Goal: Information Seeking & Learning: Check status

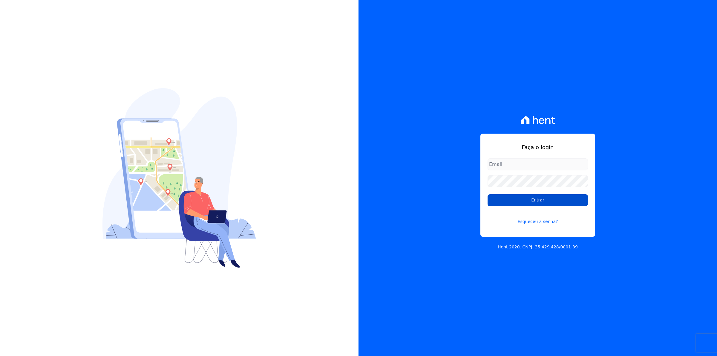
type input "[EMAIL_ADDRESS][DOMAIN_NAME]"
click at [529, 199] on input "Entrar" at bounding box center [538, 200] width 100 height 12
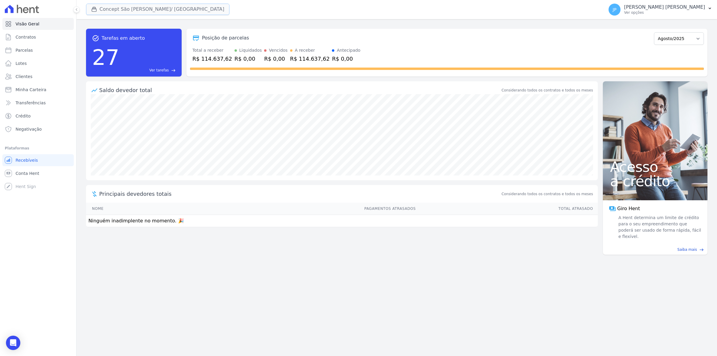
drag, startPoint x: 94, startPoint y: 8, endPoint x: 93, endPoint y: 13, distance: 4.5
click at [94, 8] on icon "button" at bounding box center [94, 9] width 6 height 6
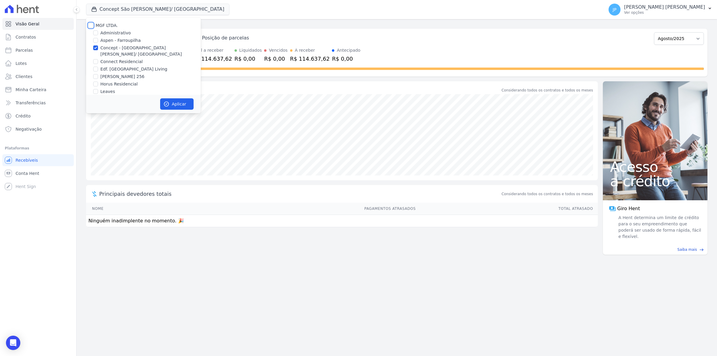
click at [91, 24] on input "MGF LTDA." at bounding box center [90, 25] width 5 height 5
checkbox input "true"
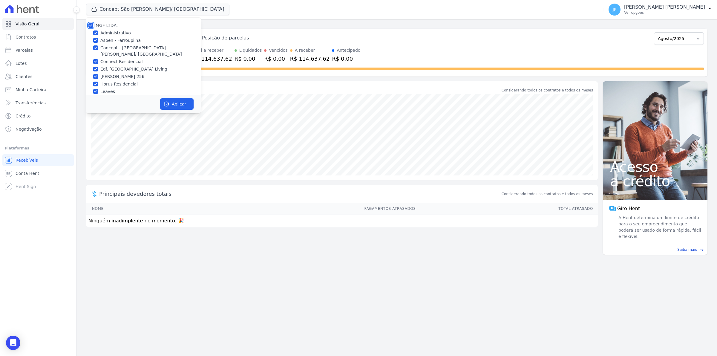
checkbox input "true"
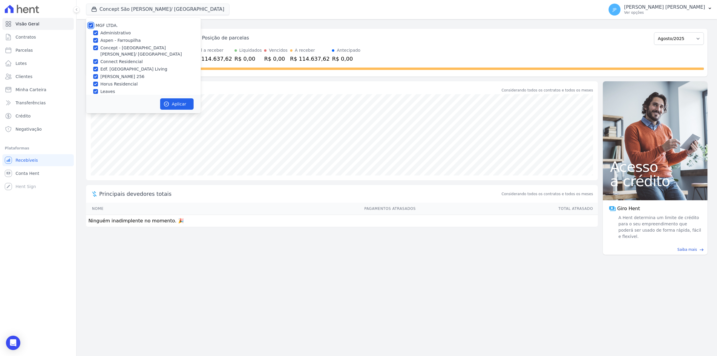
checkbox input "true"
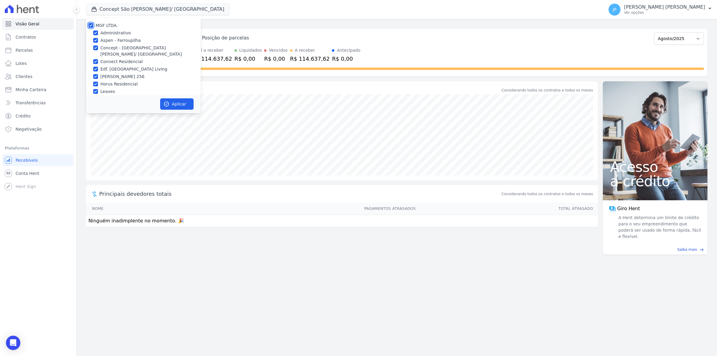
checkbox input "true"
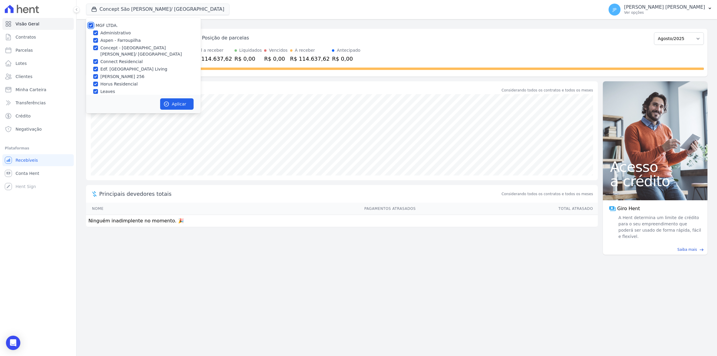
checkbox input "true"
drag, startPoint x: 185, startPoint y: 105, endPoint x: 3, endPoint y: 146, distance: 186.7
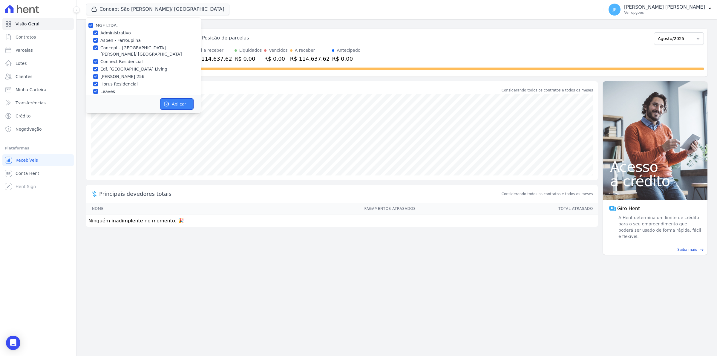
click at [183, 106] on button "Aplicar" at bounding box center [176, 103] width 33 height 11
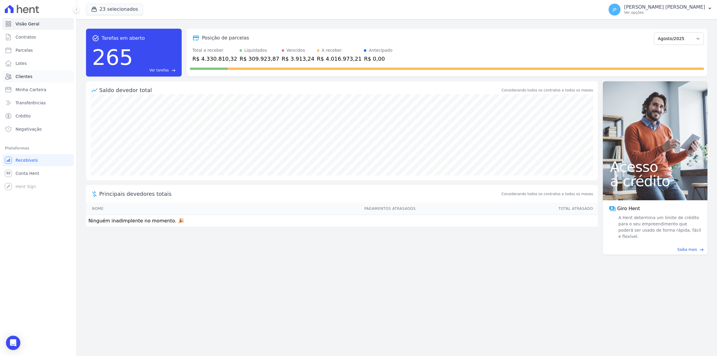
click at [16, 74] on span "Clientes" at bounding box center [24, 77] width 17 height 6
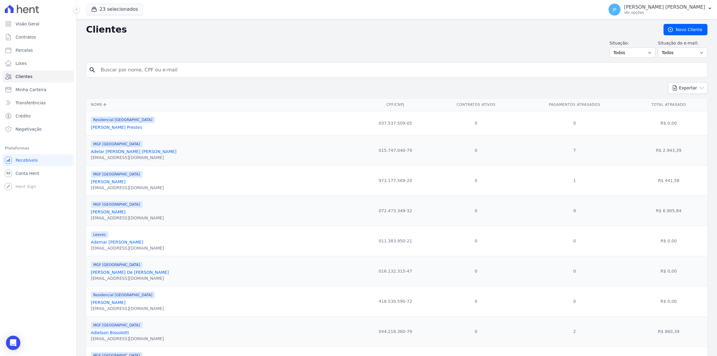
click at [154, 73] on input "search" at bounding box center [401, 70] width 608 height 12
paste input "l"
click at [174, 71] on input "search" at bounding box center [401, 70] width 608 height 12
type input "[PERSON_NAME]"
click at [173, 71] on input "[PERSON_NAME]" at bounding box center [401, 70] width 608 height 12
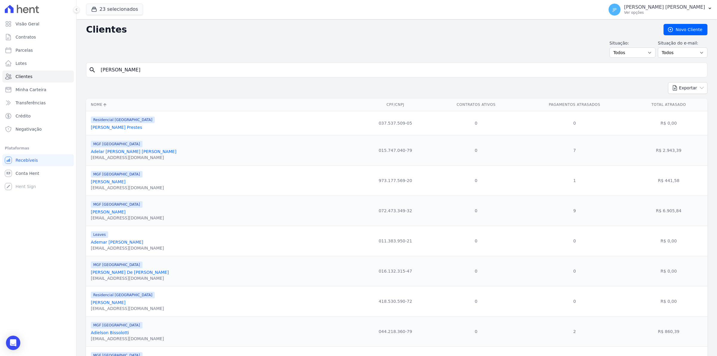
type input "[PERSON_NAME]"
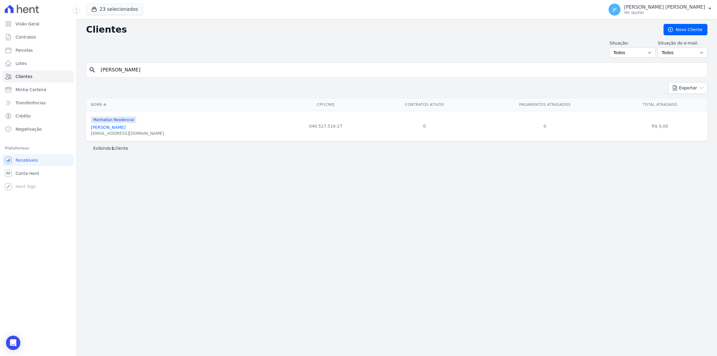
click at [107, 126] on link "[PERSON_NAME]" at bounding box center [108, 127] width 35 height 5
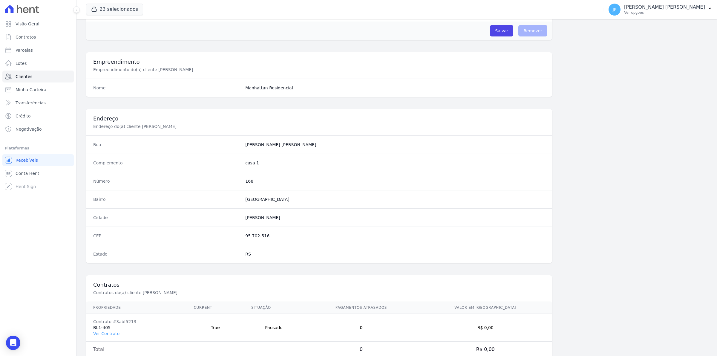
scroll to position [205, 0]
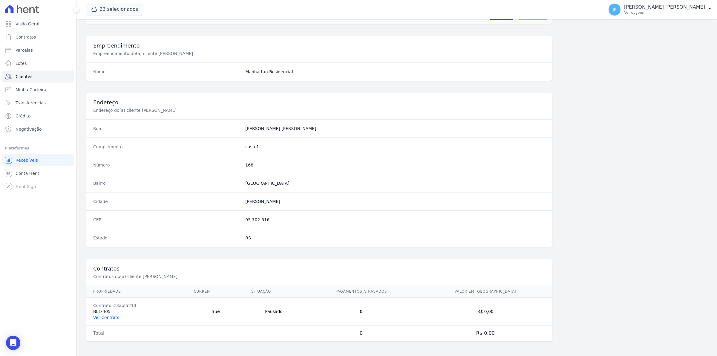
click at [107, 317] on link "Ver Contrato" at bounding box center [106, 317] width 26 height 5
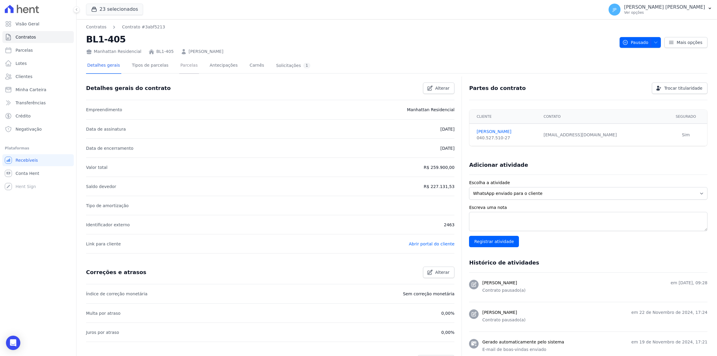
click at [179, 63] on link "Parcelas" at bounding box center [189, 66] width 20 height 16
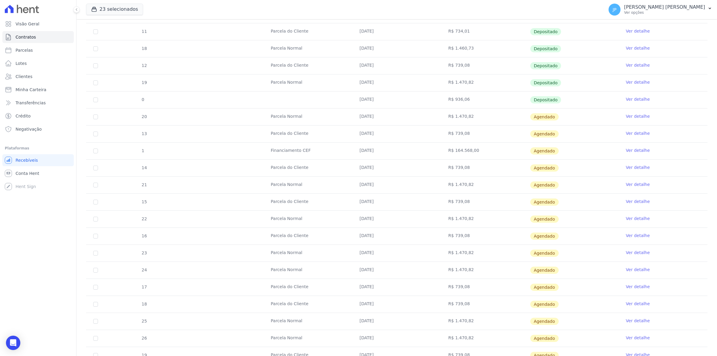
scroll to position [171, 0]
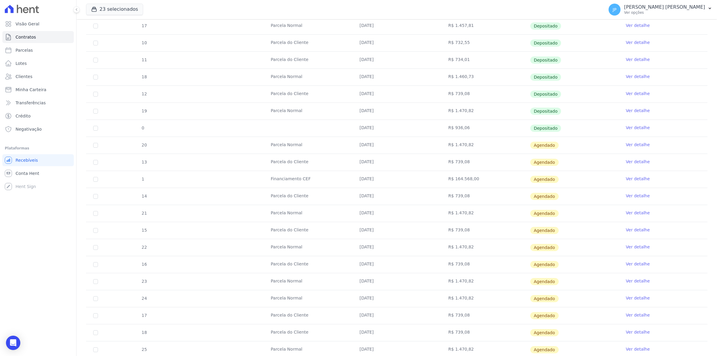
click at [633, 126] on link "Ver detalhe" at bounding box center [638, 128] width 24 height 6
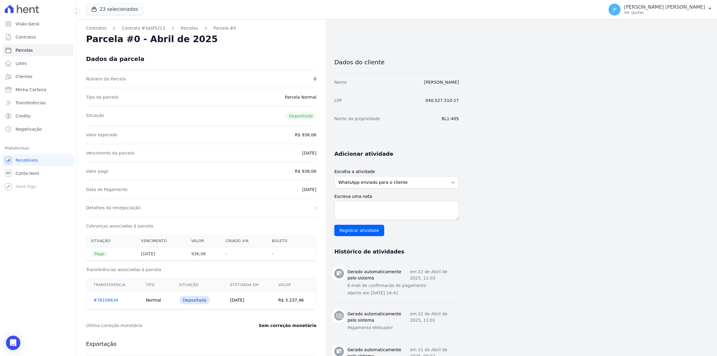
click at [103, 298] on link "#76109634" at bounding box center [106, 300] width 25 height 5
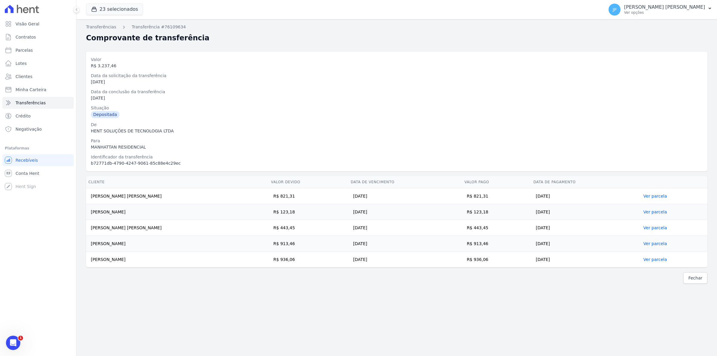
drag, startPoint x: 127, startPoint y: 263, endPoint x: 84, endPoint y: 259, distance: 43.5
click at [84, 259] on div "Cliente Valor devido Data de Vencimento Valor pago Data de Pagamento [PERSON_NA…" at bounding box center [397, 222] width 641 height 96
click at [107, 276] on div "Fechar" at bounding box center [397, 277] width 622 height 11
drag, startPoint x: 126, startPoint y: 264, endPoint x: 87, endPoint y: 262, distance: 39.2
click at [87, 262] on td "[PERSON_NAME]" at bounding box center [177, 260] width 183 height 16
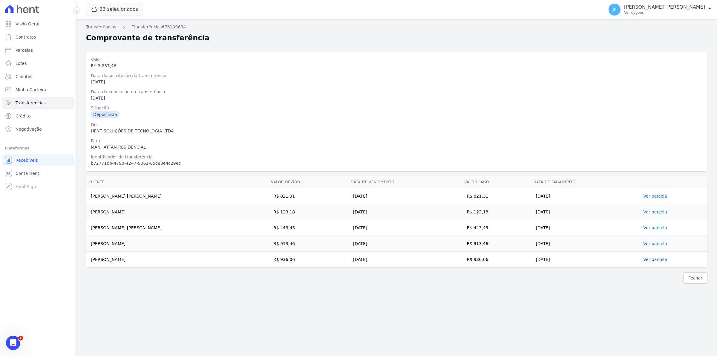
copy td "[PERSON_NAME]"
click at [123, 269] on div "Cliente Valor devido Data de Vencimento Valor pago Data de Pagamento [PERSON_NA…" at bounding box center [397, 222] width 641 height 96
drag, startPoint x: 89, startPoint y: 261, endPoint x: 135, endPoint y: 262, distance: 46.3
click at [135, 262] on td "[PERSON_NAME]" at bounding box center [177, 260] width 183 height 16
